Goal: Task Accomplishment & Management: Complete application form

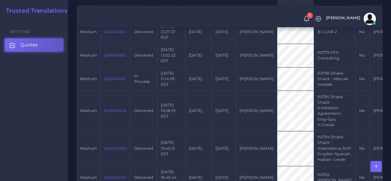
scroll to position [556, 0]
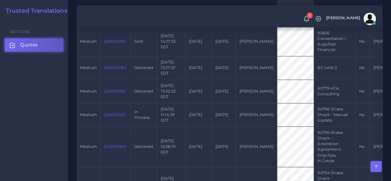
click at [117, 116] on link "QAR124165" at bounding box center [115, 114] width 22 height 5
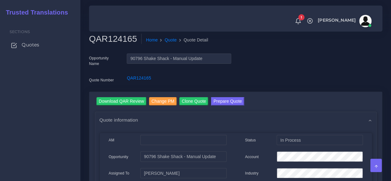
click at [39, 44] on span "Quotes" at bounding box center [31, 44] width 18 height 7
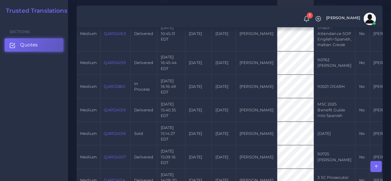
scroll to position [710, 0]
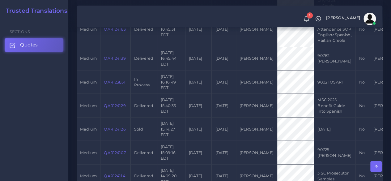
click at [109, 84] on link "QAR123851" at bounding box center [114, 82] width 21 height 5
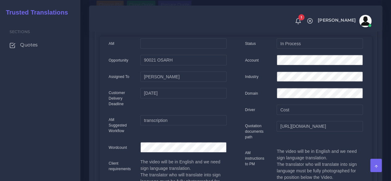
scroll to position [31, 0]
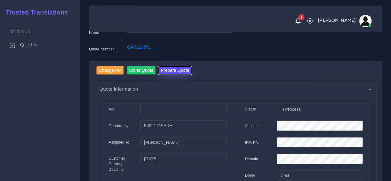
click at [172, 68] on button "Prepare Quote" at bounding box center [174, 70] width 33 height 8
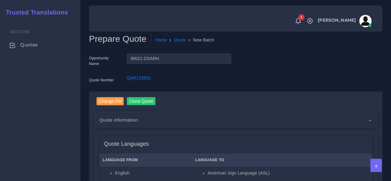
drag, startPoint x: 71, startPoint y: 141, endPoint x: 76, endPoint y: 137, distance: 5.8
click at [71, 141] on div "Sections Quotes" at bounding box center [40, 100] width 80 height 162
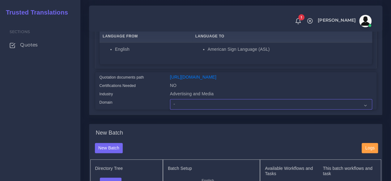
click at [193, 109] on select "- Advertising and Media Agriculture, Forestry and Fishing Architecture, Buildin…" at bounding box center [271, 104] width 202 height 10
select select "Advertising and Media"
click at [170, 109] on select "- Advertising and Media Agriculture, Forestry and Fishing Architecture, Buildin…" at bounding box center [271, 104] width 202 height 10
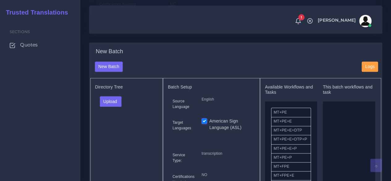
scroll to position [247, 0]
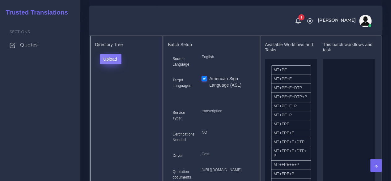
click at [114, 64] on button "Upload" at bounding box center [111, 59] width 22 height 10
click at [113, 86] on label "Files" at bounding box center [121, 82] width 43 height 8
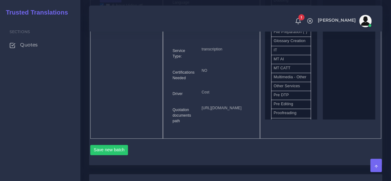
scroll to position [278, 0]
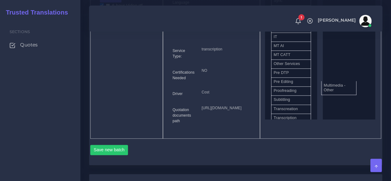
drag, startPoint x: 292, startPoint y: 95, endPoint x: 342, endPoint y: 97, distance: 50.1
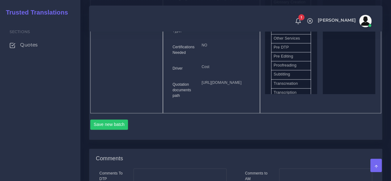
scroll to position [401, 0]
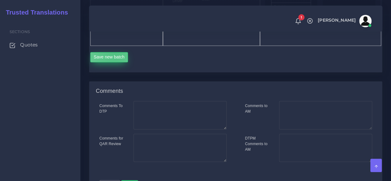
click at [114, 62] on button "Save new batch" at bounding box center [109, 57] width 38 height 10
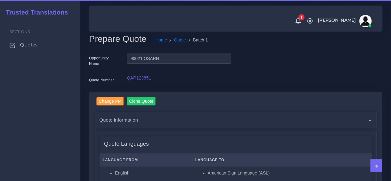
click at [140, 79] on link "QAR123851" at bounding box center [139, 77] width 24 height 5
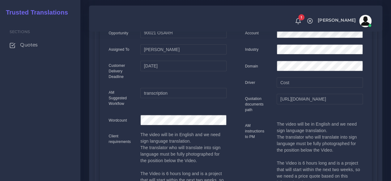
scroll to position [31, 0]
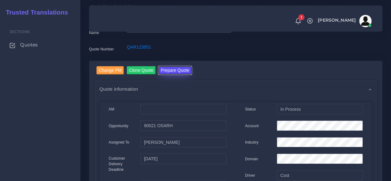
click at [173, 69] on button "Prepare Quote" at bounding box center [174, 70] width 33 height 8
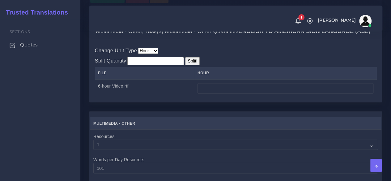
scroll to position [494, 0]
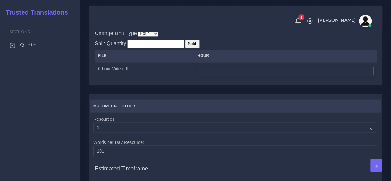
click at [230, 76] on input "number" at bounding box center [285, 70] width 176 height 10
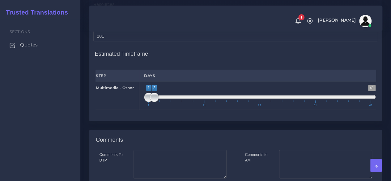
scroll to position [618, 0]
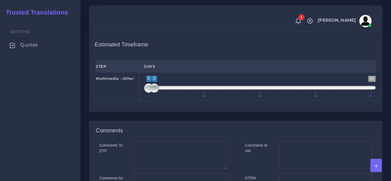
type input "6"
type input "1;3"
drag, startPoint x: 151, startPoint y: 134, endPoint x: 157, endPoint y: 133, distance: 6.2
click at [157, 93] on span at bounding box center [159, 87] width 9 height 9
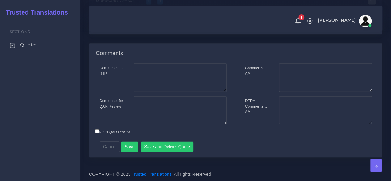
scroll to position [737, 0]
click at [161, 118] on textarea "Comments for QAR Review" at bounding box center [179, 110] width 93 height 28
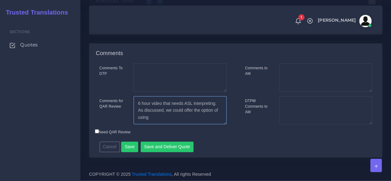
paste textarea "https://www.signapse.ai/"
type textarea "6 hour video that needs ASL interpreting. As discussed, we could offer the opti…"
click at [95, 132] on input "Need QAR Review" at bounding box center [97, 131] width 4 height 4
checkbox input "true"
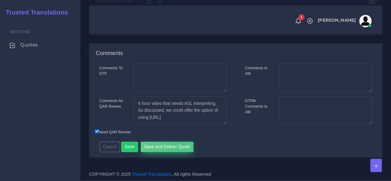
click at [177, 148] on button "Save and Deliver Quote" at bounding box center [167, 146] width 53 height 10
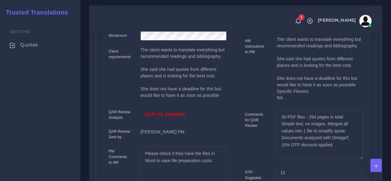
scroll to position [185, 0]
